Goal: Transaction & Acquisition: Book appointment/travel/reservation

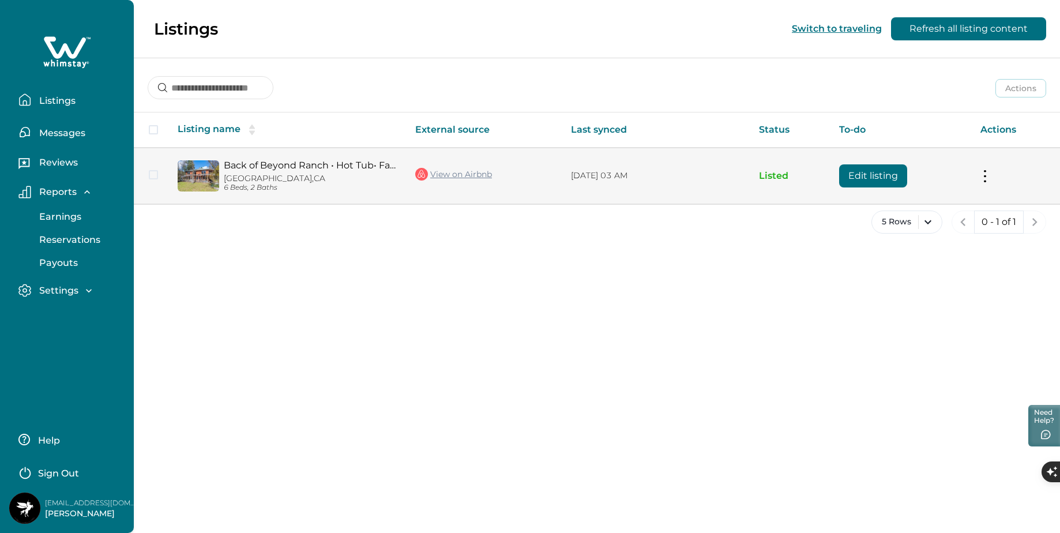
click at [209, 185] on div "Back of Beyond Ranch • Hot Tub• Family Fun+QR Game West Point, CA 6 Beds, 2 Bat…" at bounding box center [287, 176] width 219 height 32
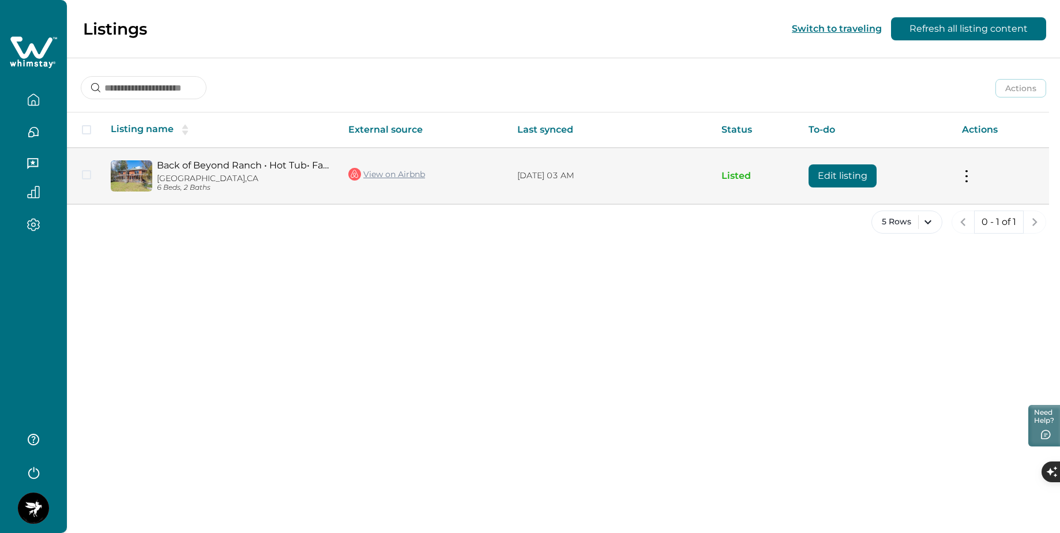
click at [273, 170] on link "Back of Beyond Ranch • Hot Tub• Family Fun+QR Game" at bounding box center [243, 165] width 173 height 11
click at [232, 170] on link "Back of Beyond Ranch • Hot Tub• Family Fun+QR Game" at bounding box center [243, 165] width 173 height 11
